Goal: Navigation & Orientation: Understand site structure

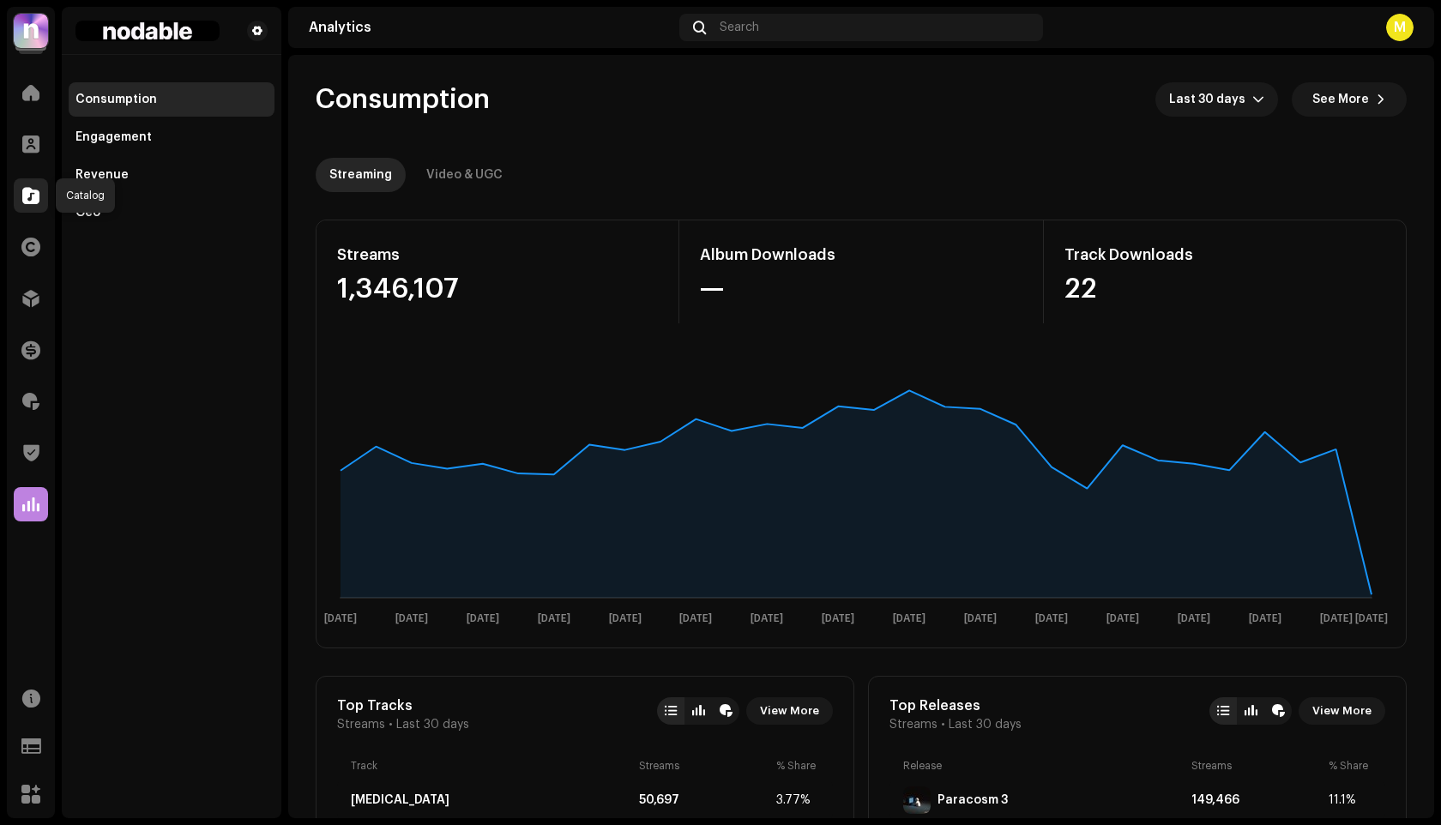
click at [33, 193] on span at bounding box center [30, 196] width 17 height 14
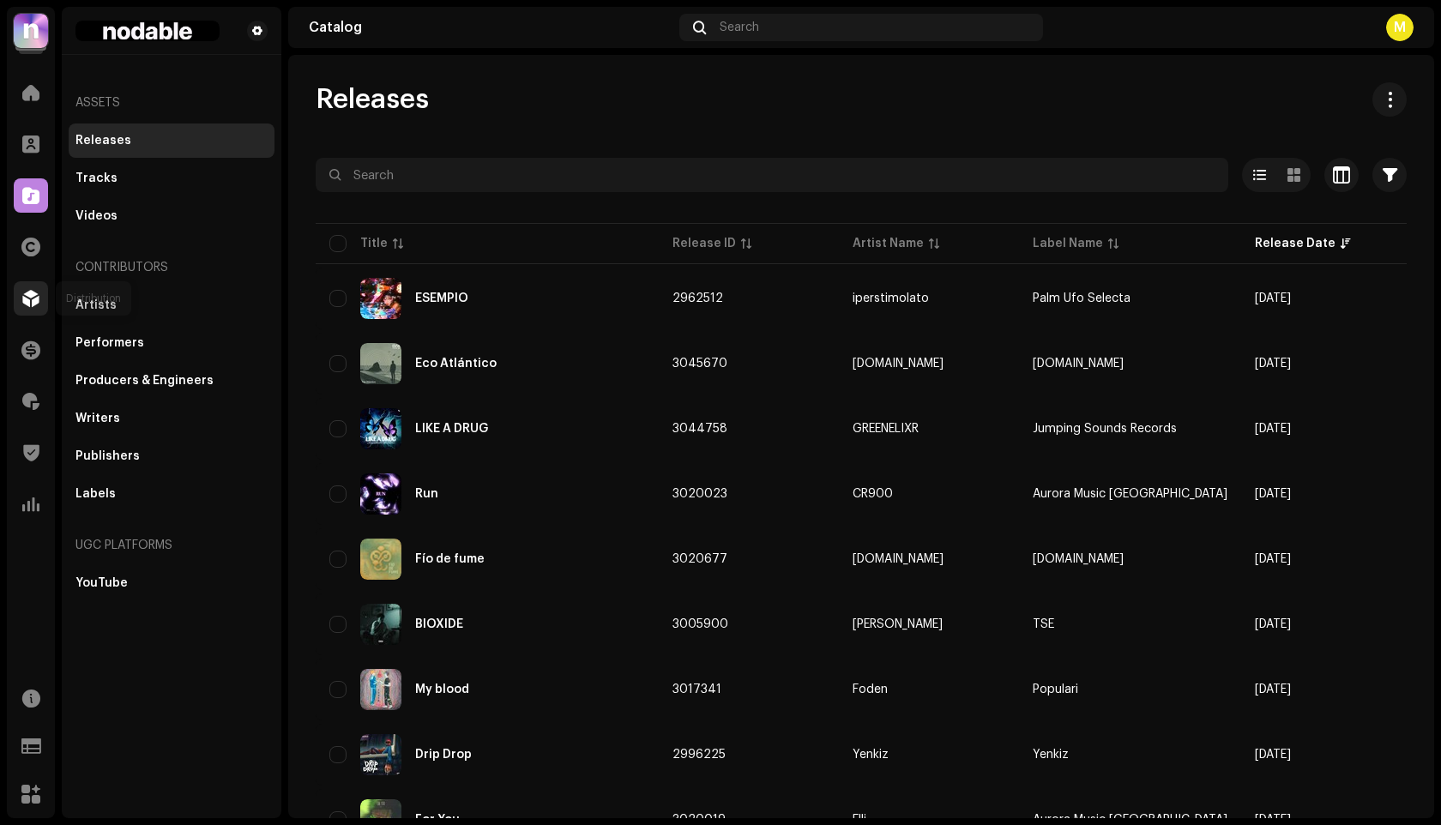
click at [28, 304] on span at bounding box center [30, 299] width 17 height 14
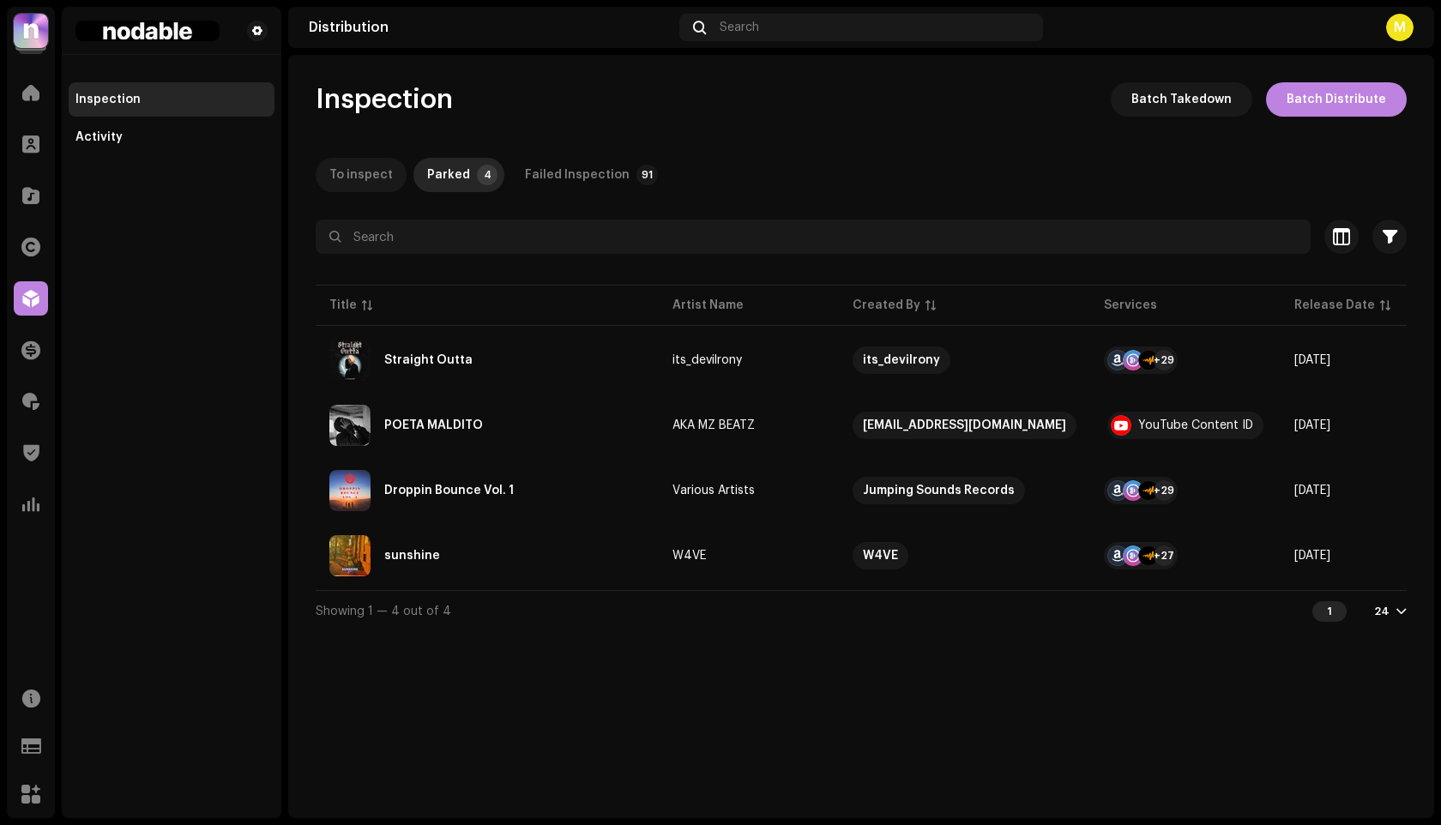
click at [370, 164] on div "To inspect" at bounding box center [360, 175] width 63 height 34
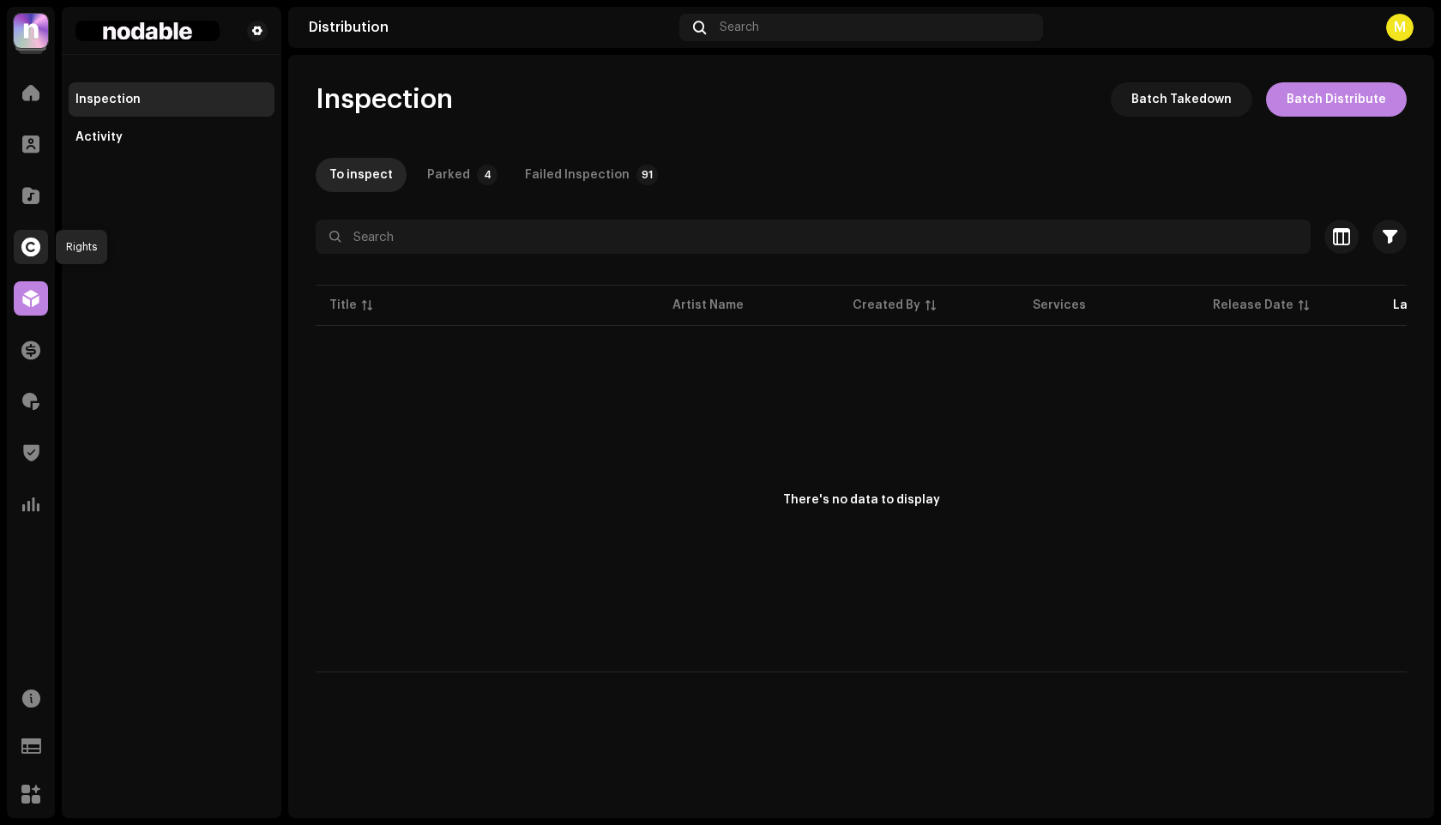
click at [27, 244] on span at bounding box center [30, 247] width 19 height 14
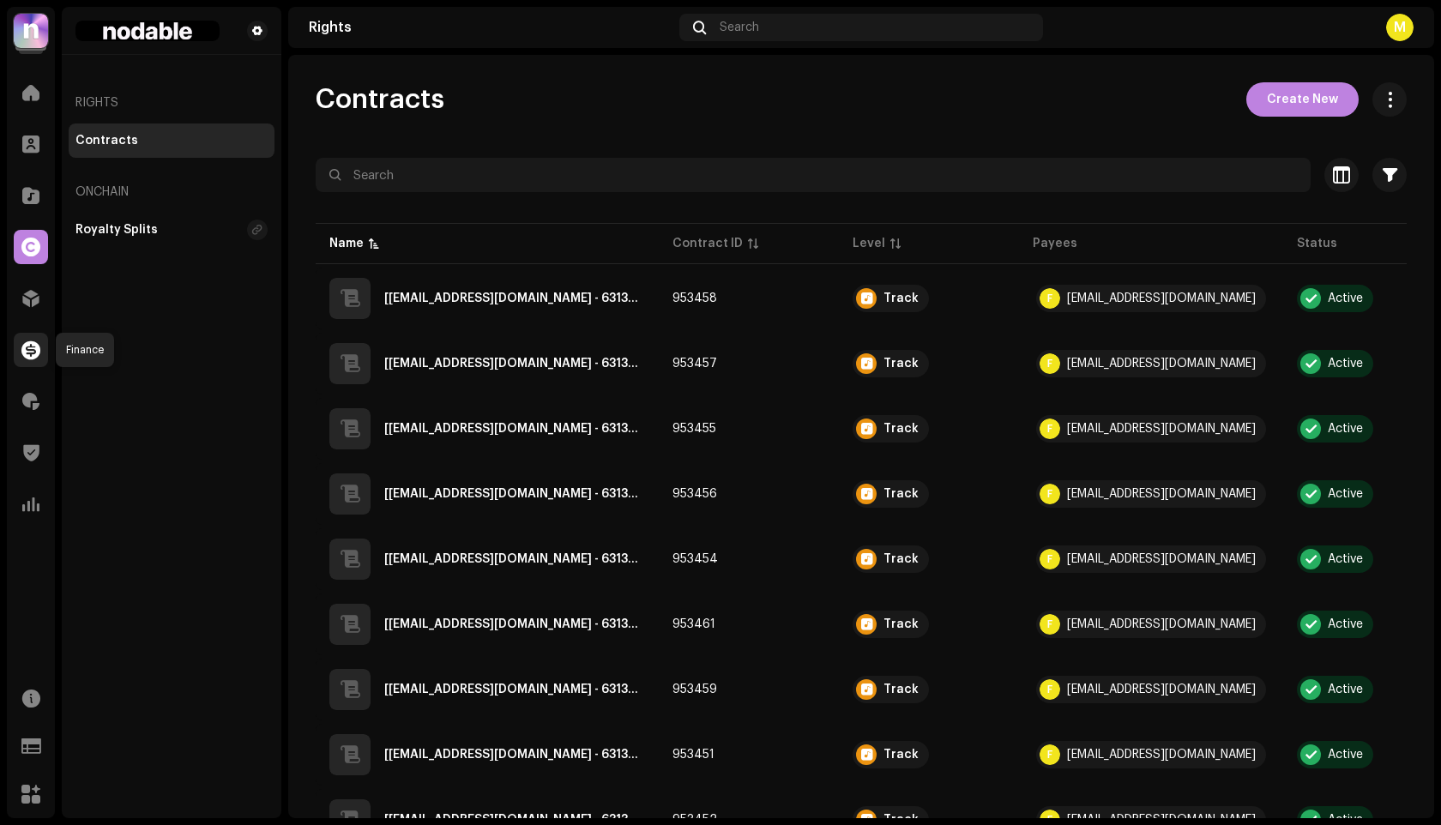
click at [30, 348] on span at bounding box center [30, 350] width 19 height 14
